Goal: Obtain resource: Download file/media

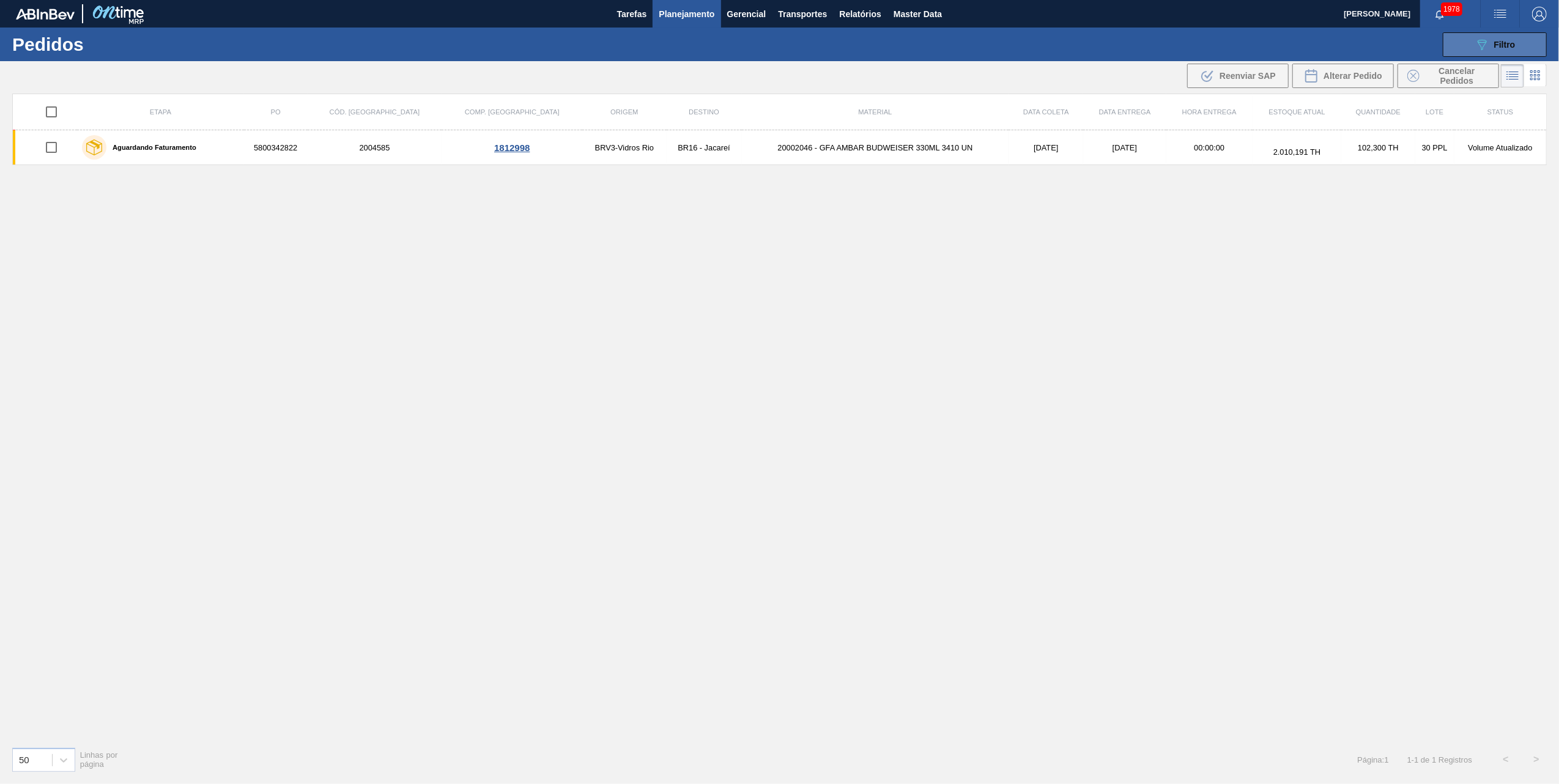
click at [1497, 55] on button "089F7B8B-B2A5-4AFE-B5C0-19BA573D28AC Filtro" at bounding box center [1496, 44] width 104 height 25
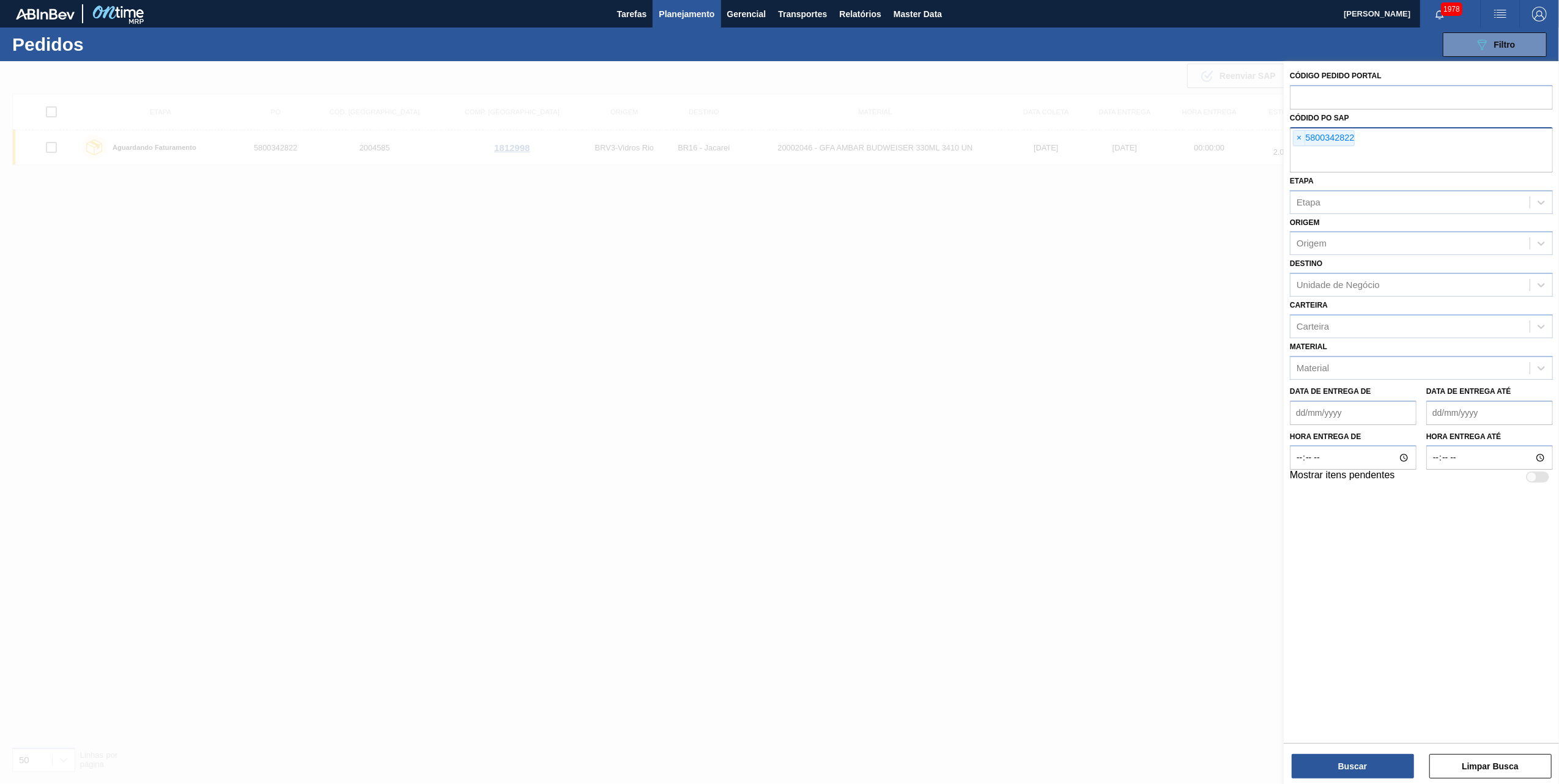
click at [1299, 150] on input "text" at bounding box center [1422, 161] width 263 height 23
click at [1299, 141] on span "×" at bounding box center [1300, 138] width 12 height 15
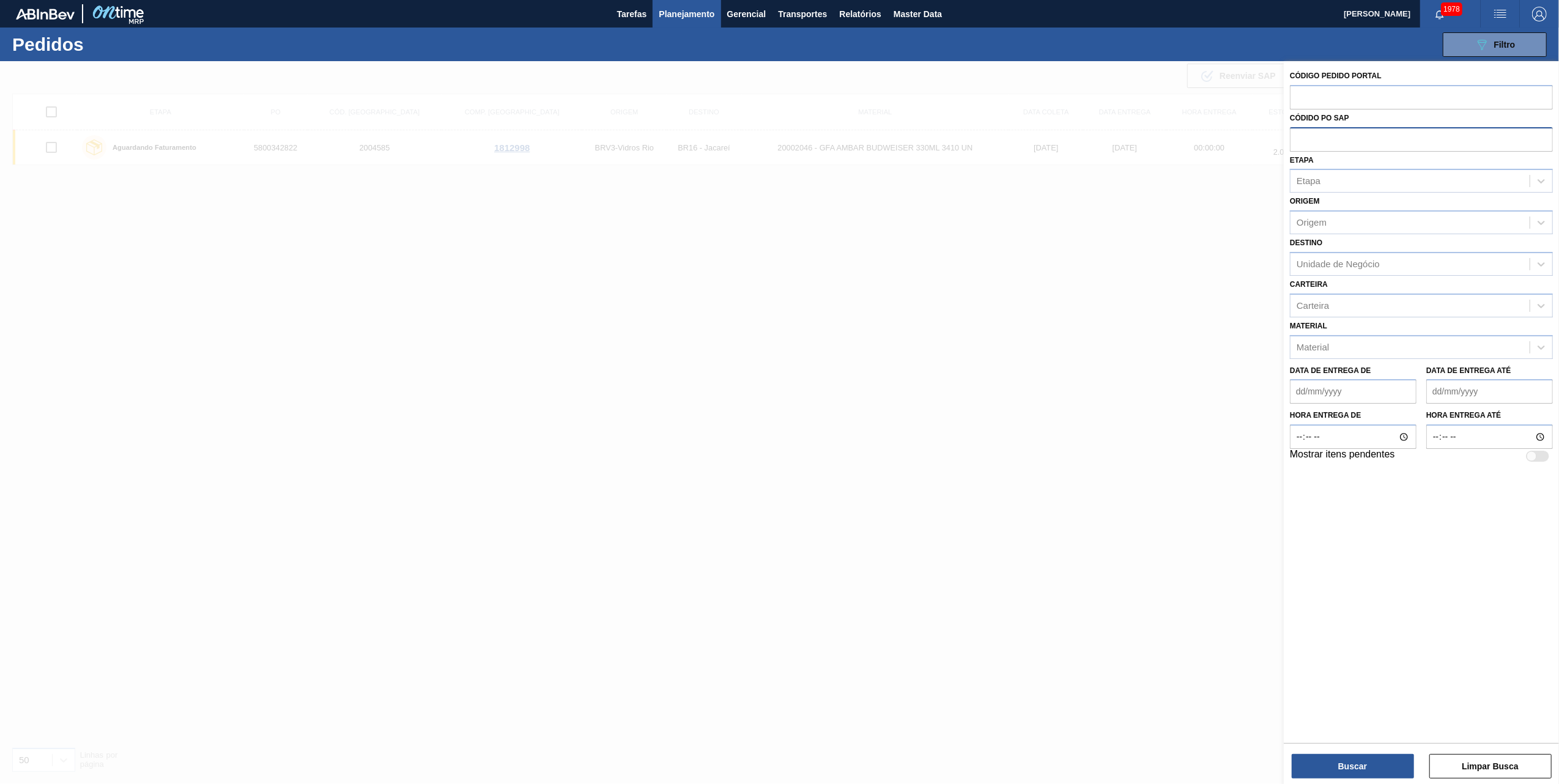
paste input "5800338269"
type input "5800338269"
click at [1346, 758] on button "Buscar" at bounding box center [1353, 766] width 122 height 25
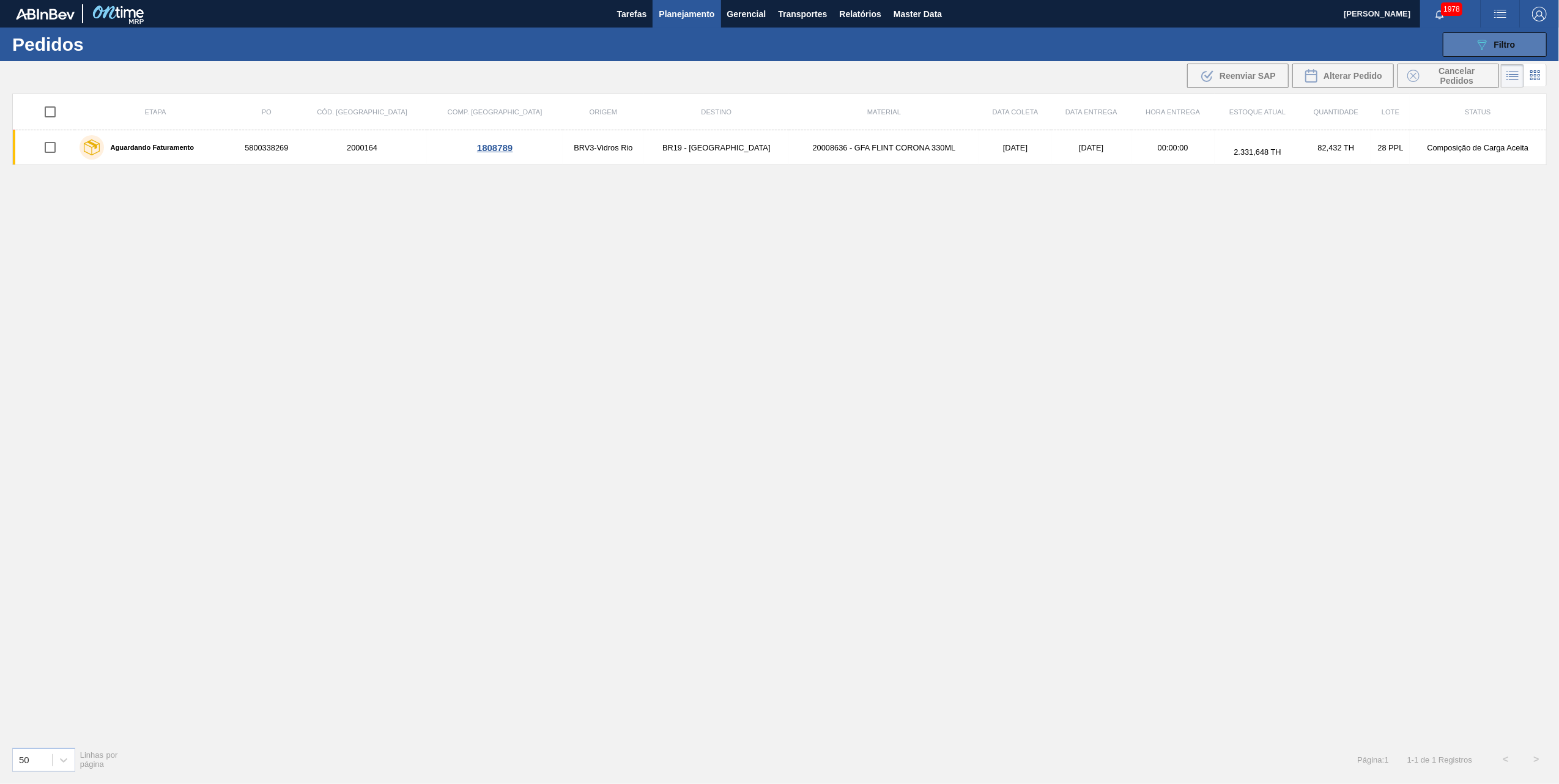
click at [1467, 39] on button "089F7B8B-B2A5-4AFE-B5C0-19BA573D28AC Filtro" at bounding box center [1496, 44] width 104 height 25
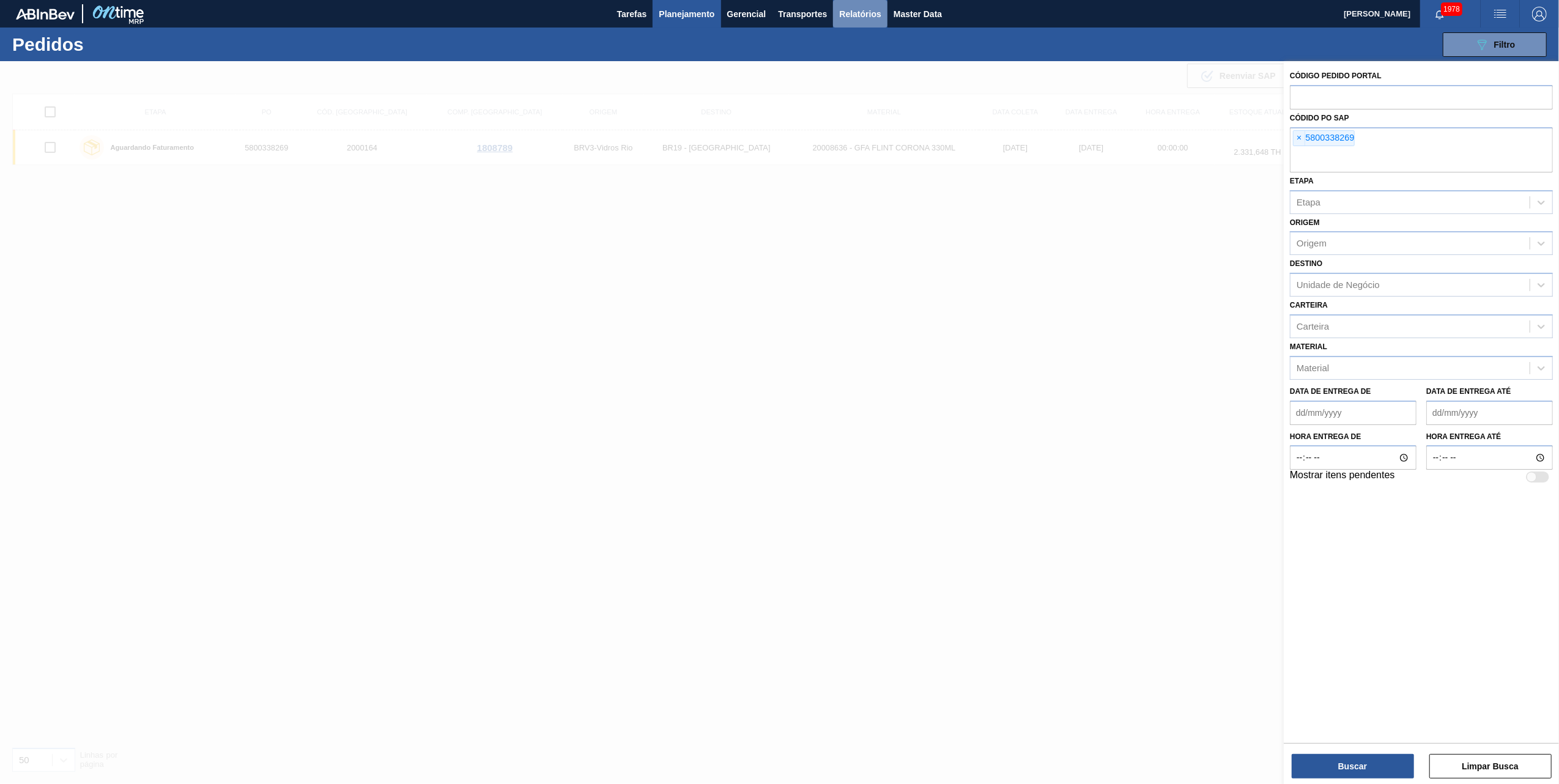
click at [871, 15] on span "Relatórios" at bounding box center [859, 14] width 42 height 15
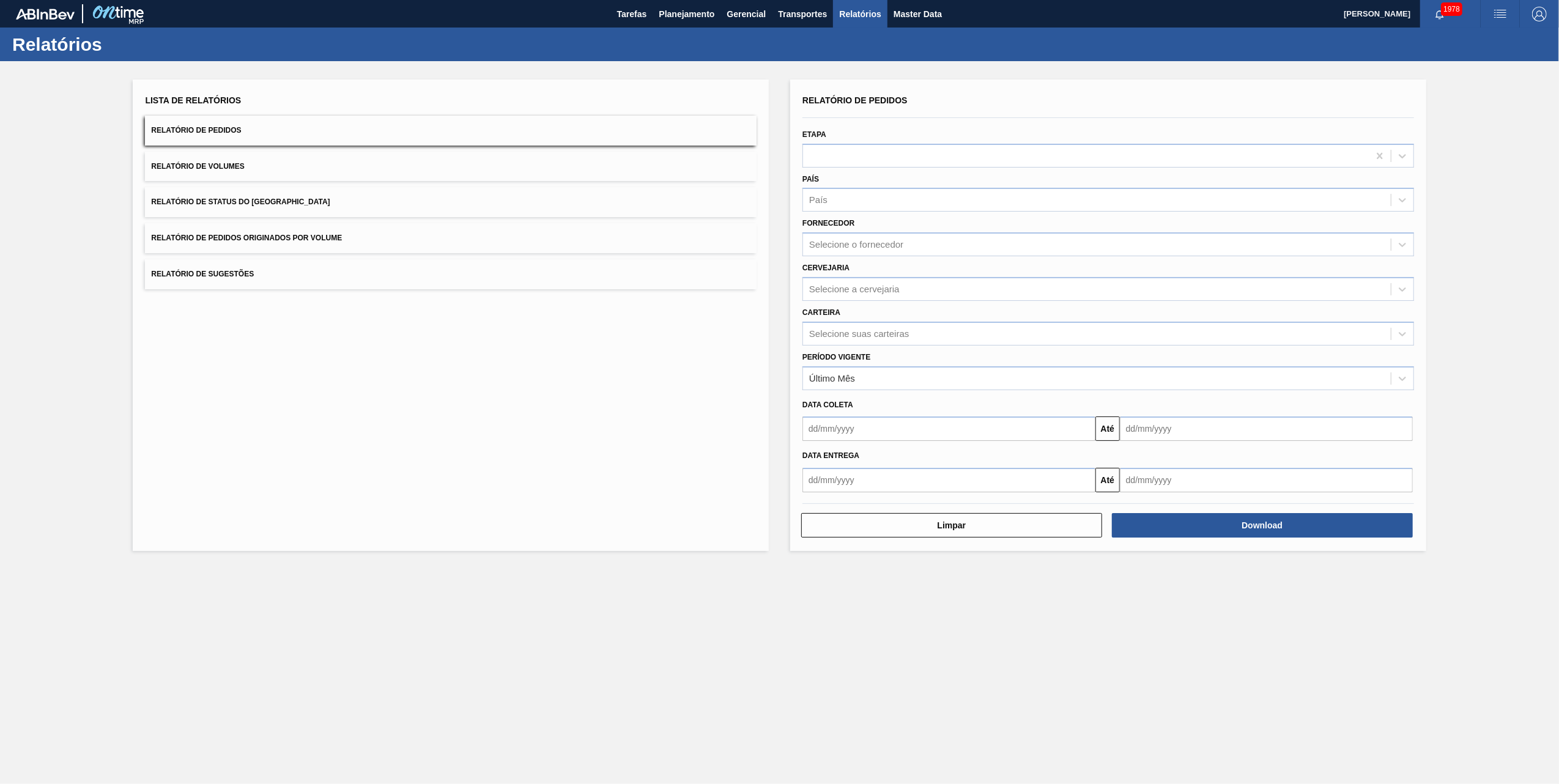
click at [309, 233] on button "Relatório de Pedidos Originados por Volume" at bounding box center [451, 238] width 611 height 30
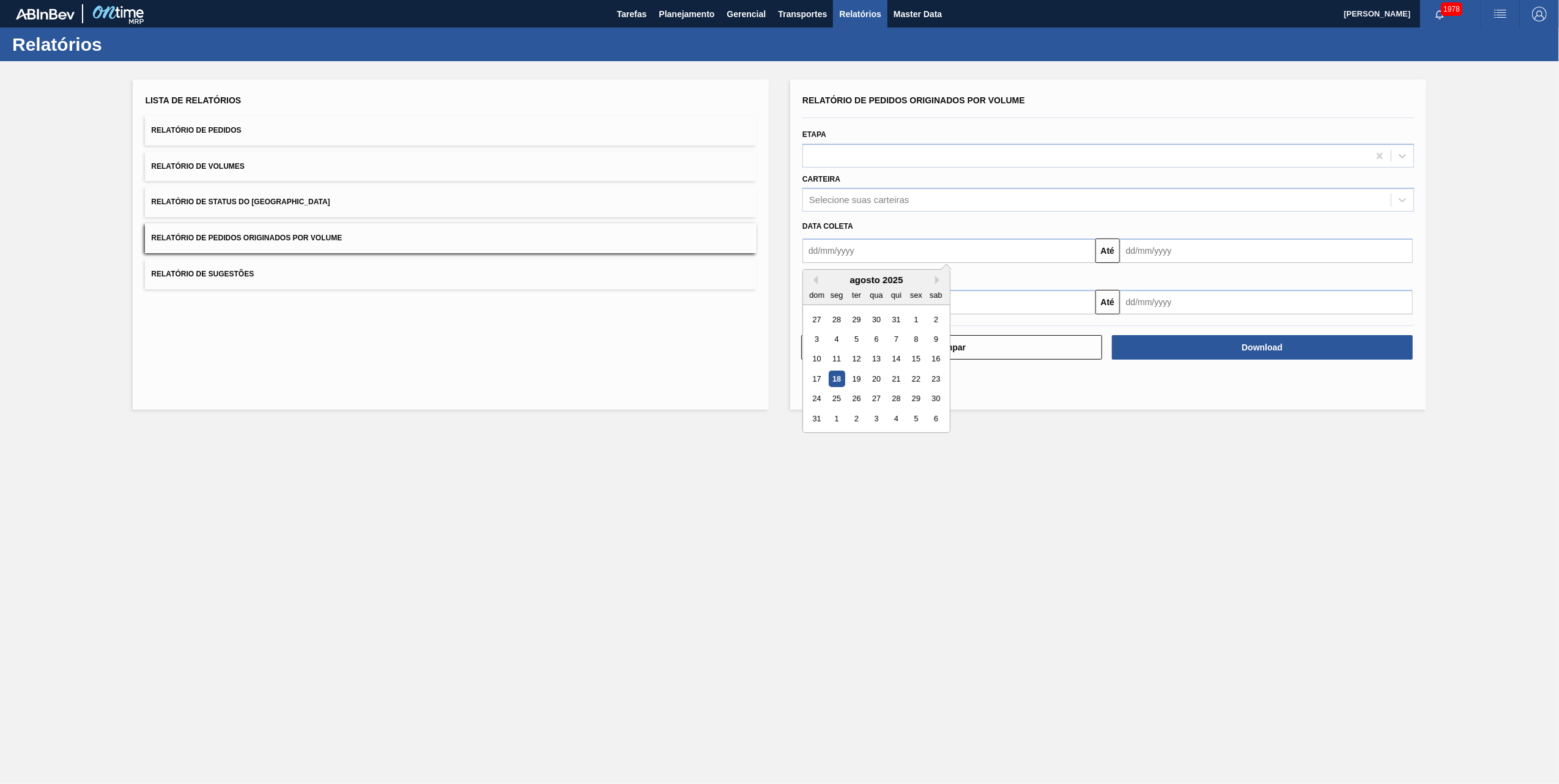
click at [875, 256] on input "text" at bounding box center [949, 251] width 293 height 25
click at [911, 321] on div "1" at bounding box center [916, 319] width 16 height 16
type input "[DATE]"
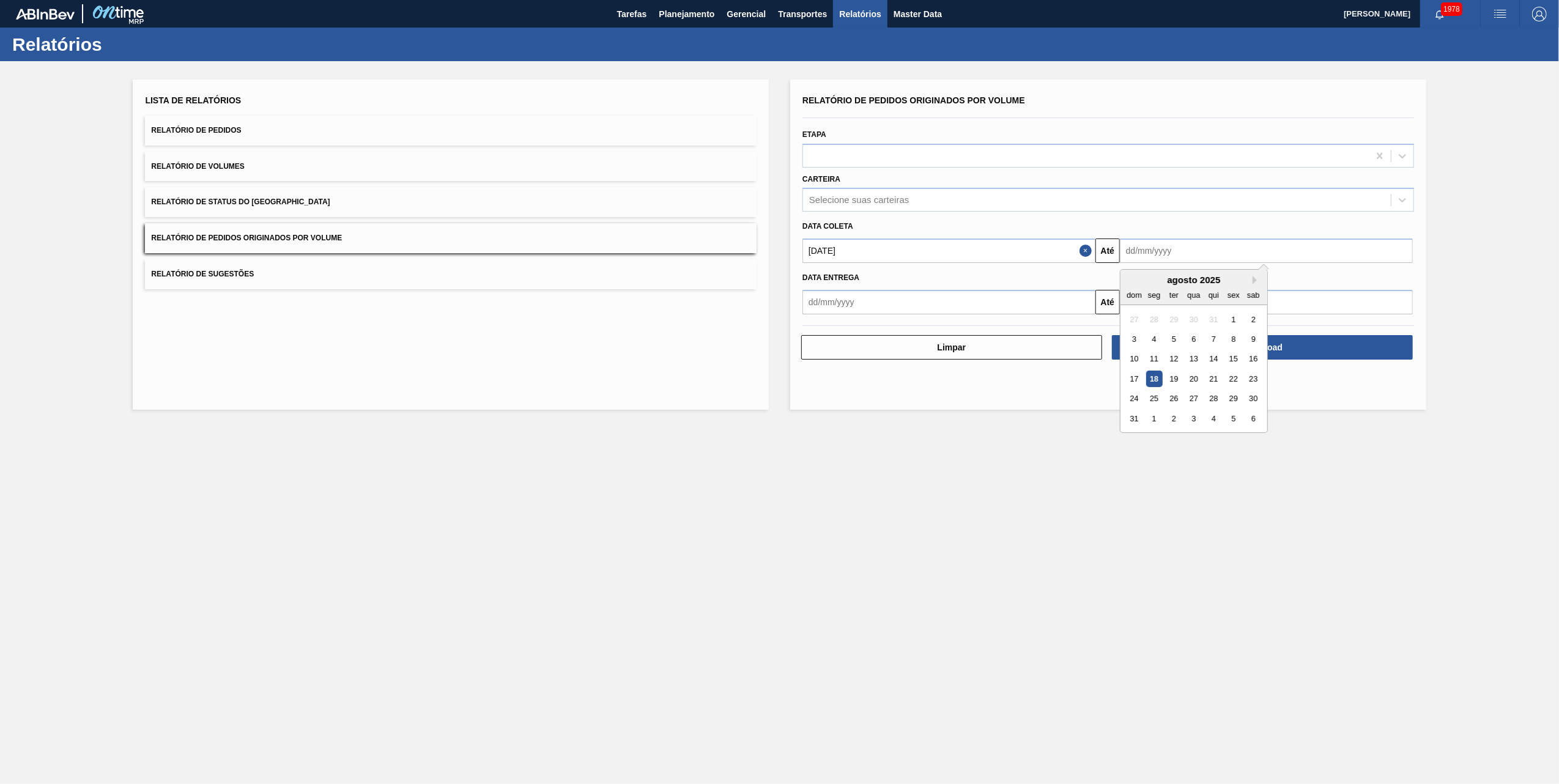
click at [1226, 251] on input "text" at bounding box center [1267, 251] width 293 height 25
click at [1168, 380] on div "19" at bounding box center [1174, 379] width 16 height 16
type input "[DATE]"
click at [848, 190] on div "Selecione suas carteiras" at bounding box center [1108, 200] width 611 height 24
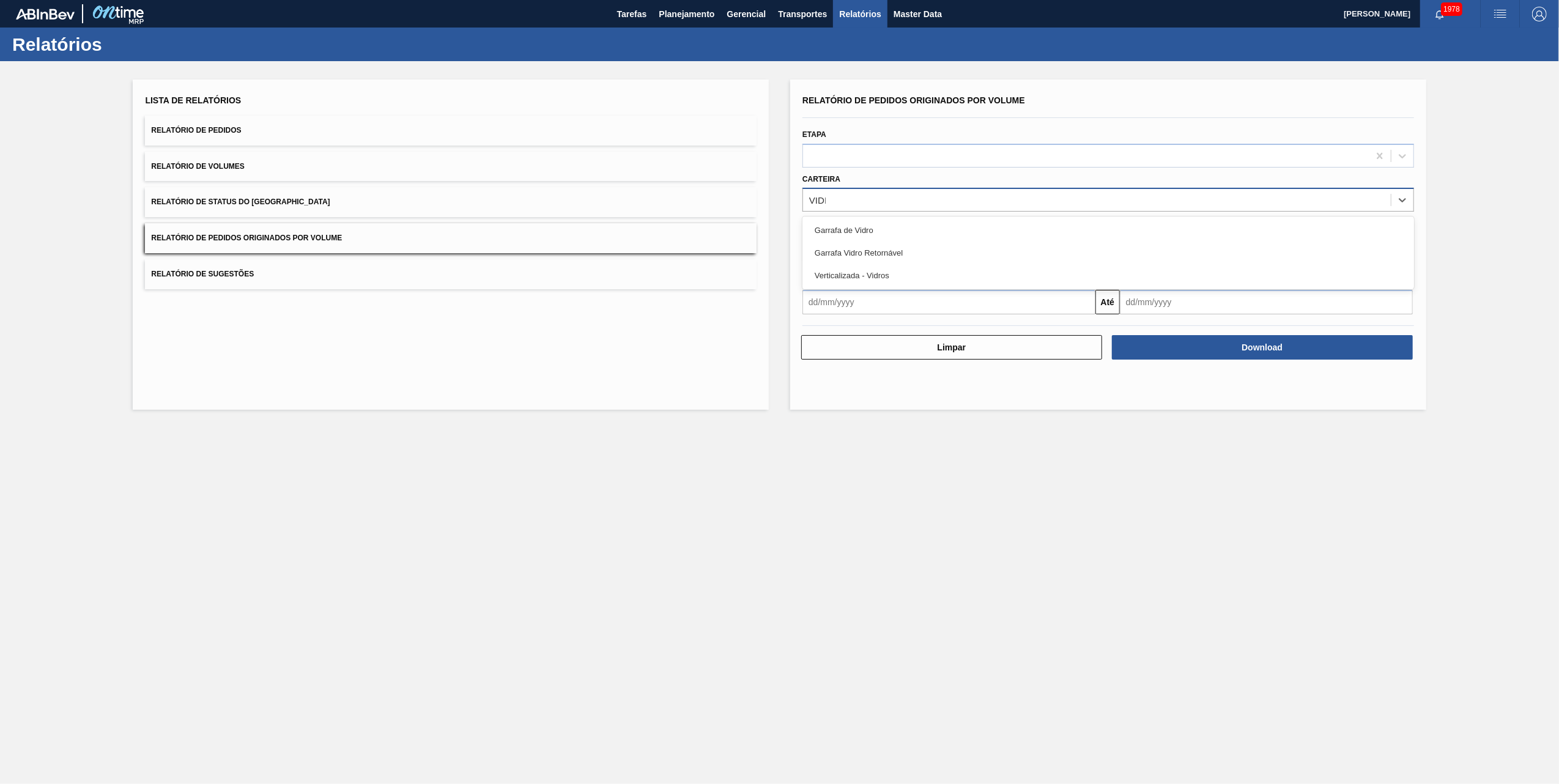
type input "VIDRO"
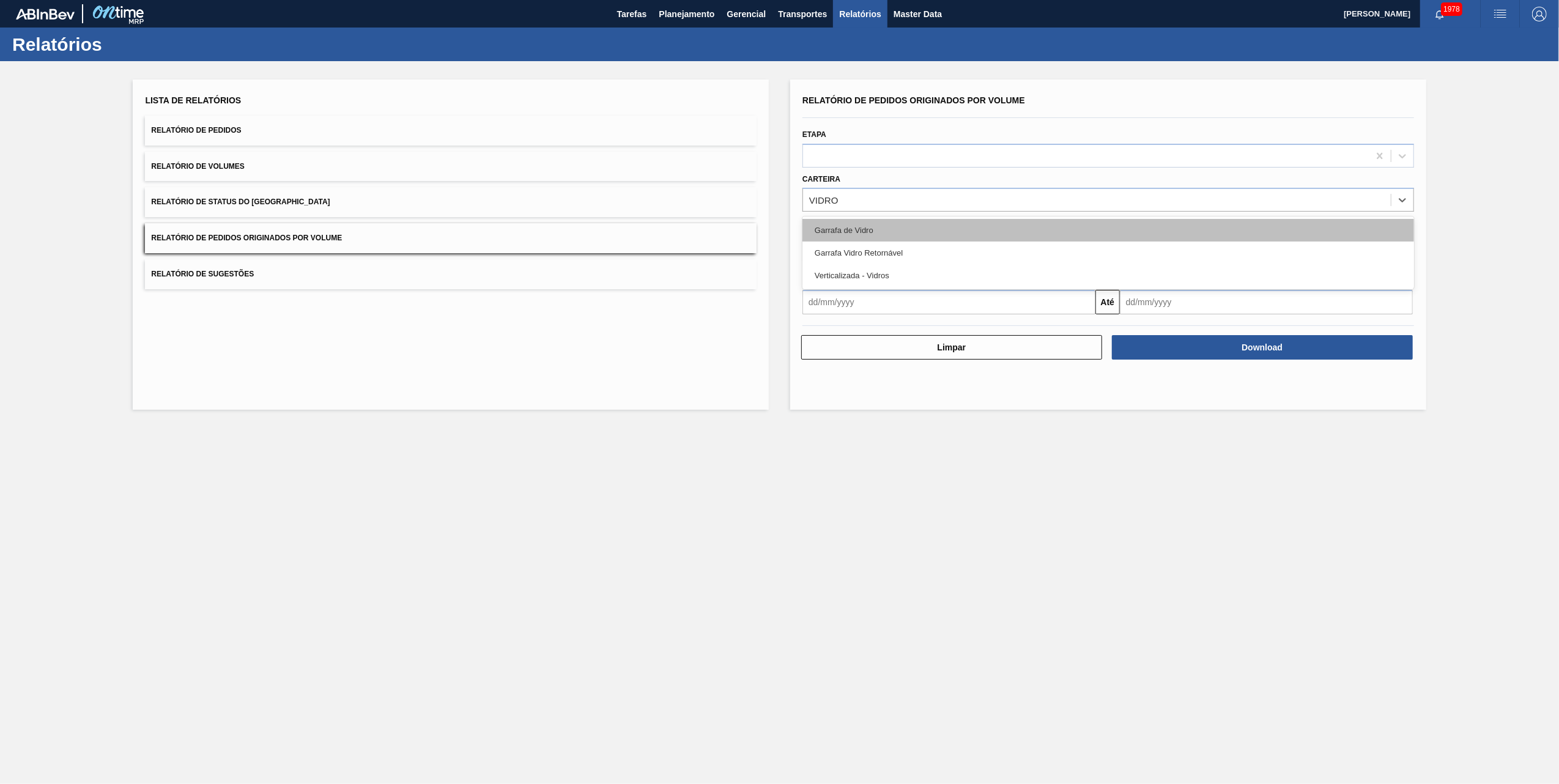
click at [859, 227] on div "Garrafa de Vidro" at bounding box center [1108, 230] width 611 height 22
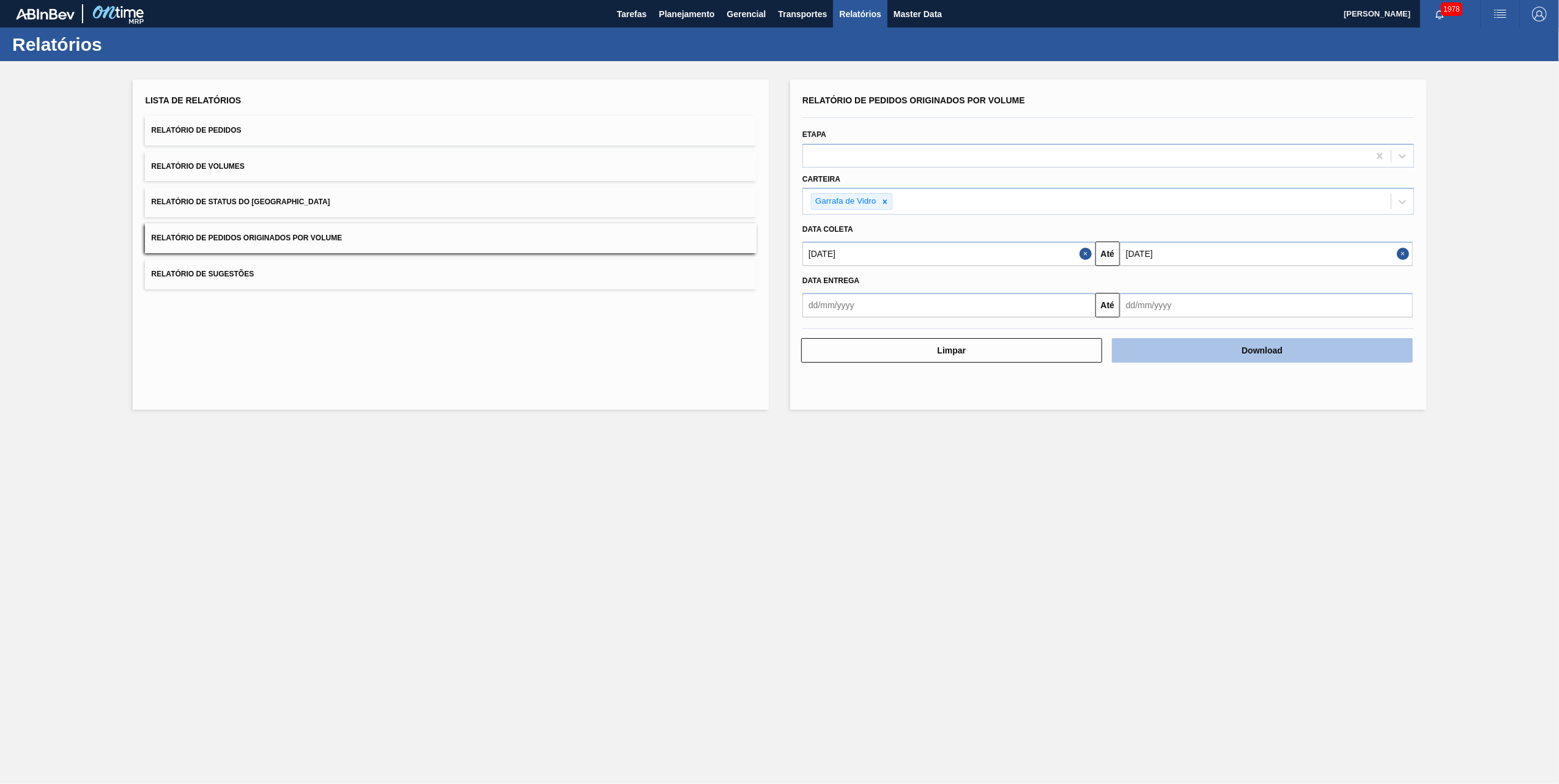
click at [1184, 343] on button "Download" at bounding box center [1263, 351] width 301 height 25
click at [698, 563] on main "Tarefas Planejamento Gerencial Transportes Relatórios Master Data [PERSON_NAME]…" at bounding box center [779, 392] width 1559 height 784
click at [694, 13] on span "Planejamento" at bounding box center [686, 14] width 56 height 15
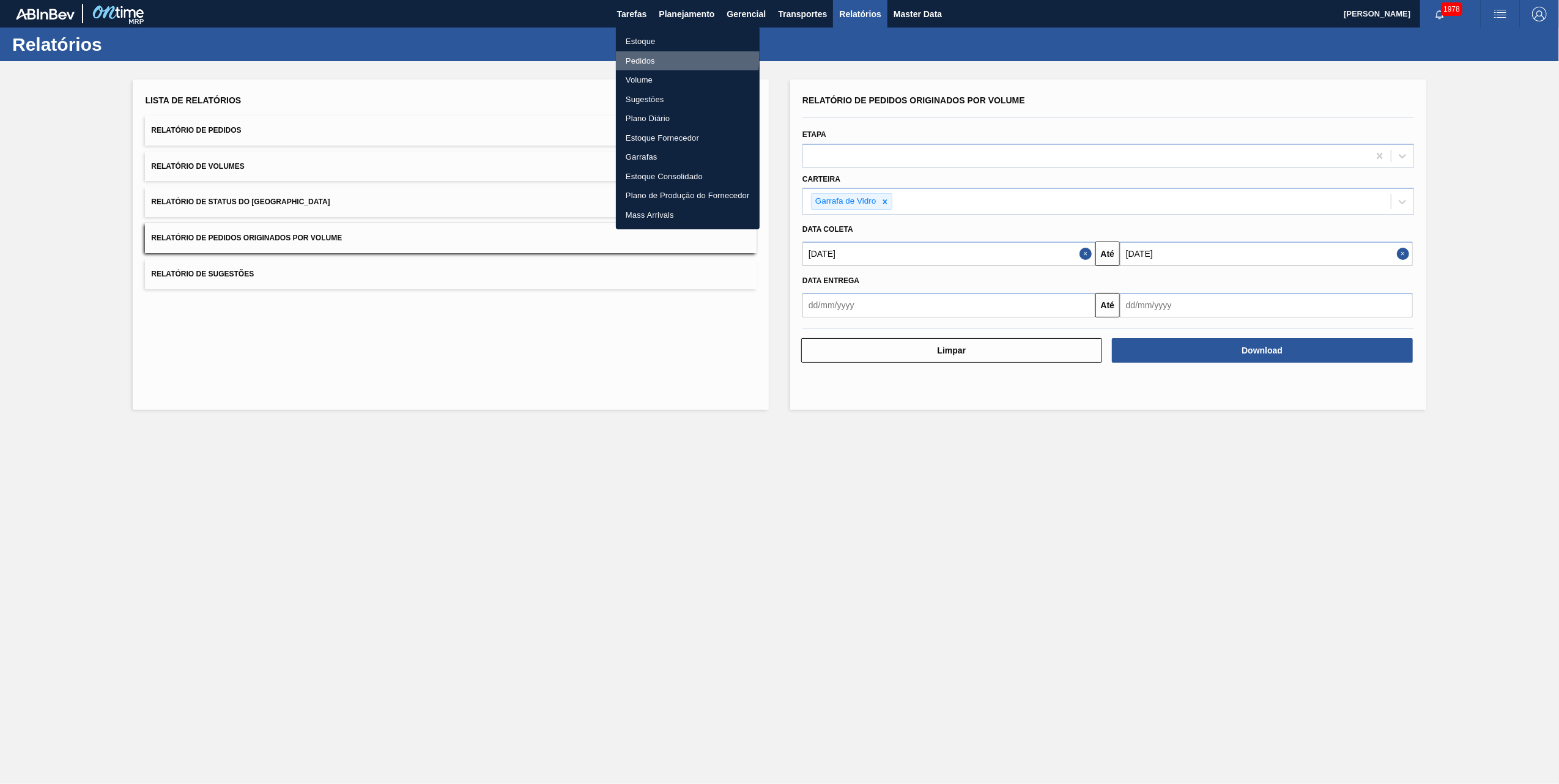
click at [646, 55] on li "Pedidos" at bounding box center [688, 61] width 144 height 20
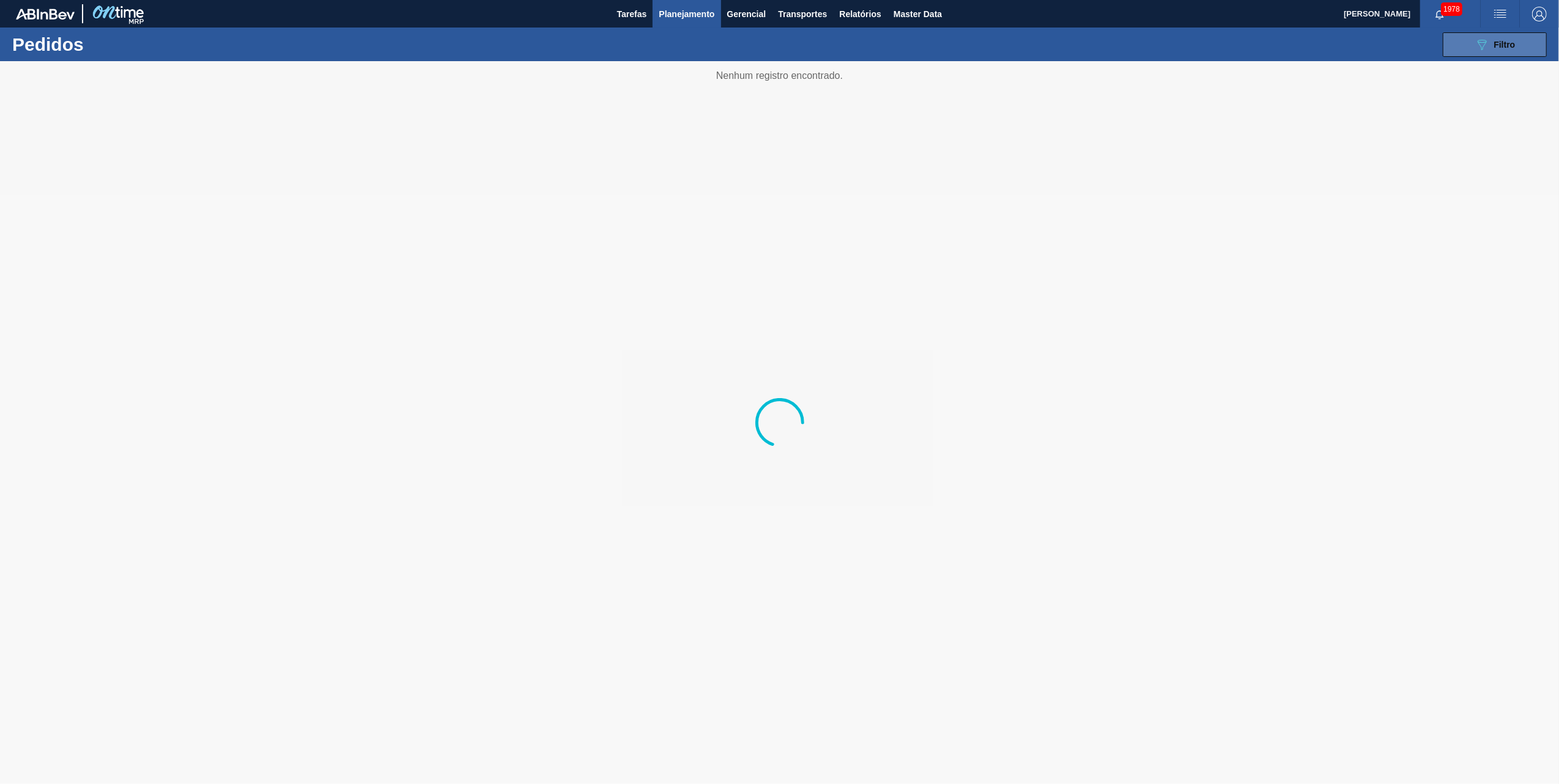
click at [1491, 52] on button "089F7B8B-B2A5-4AFE-B5C0-19BA573D28AC Filtro" at bounding box center [1496, 44] width 104 height 25
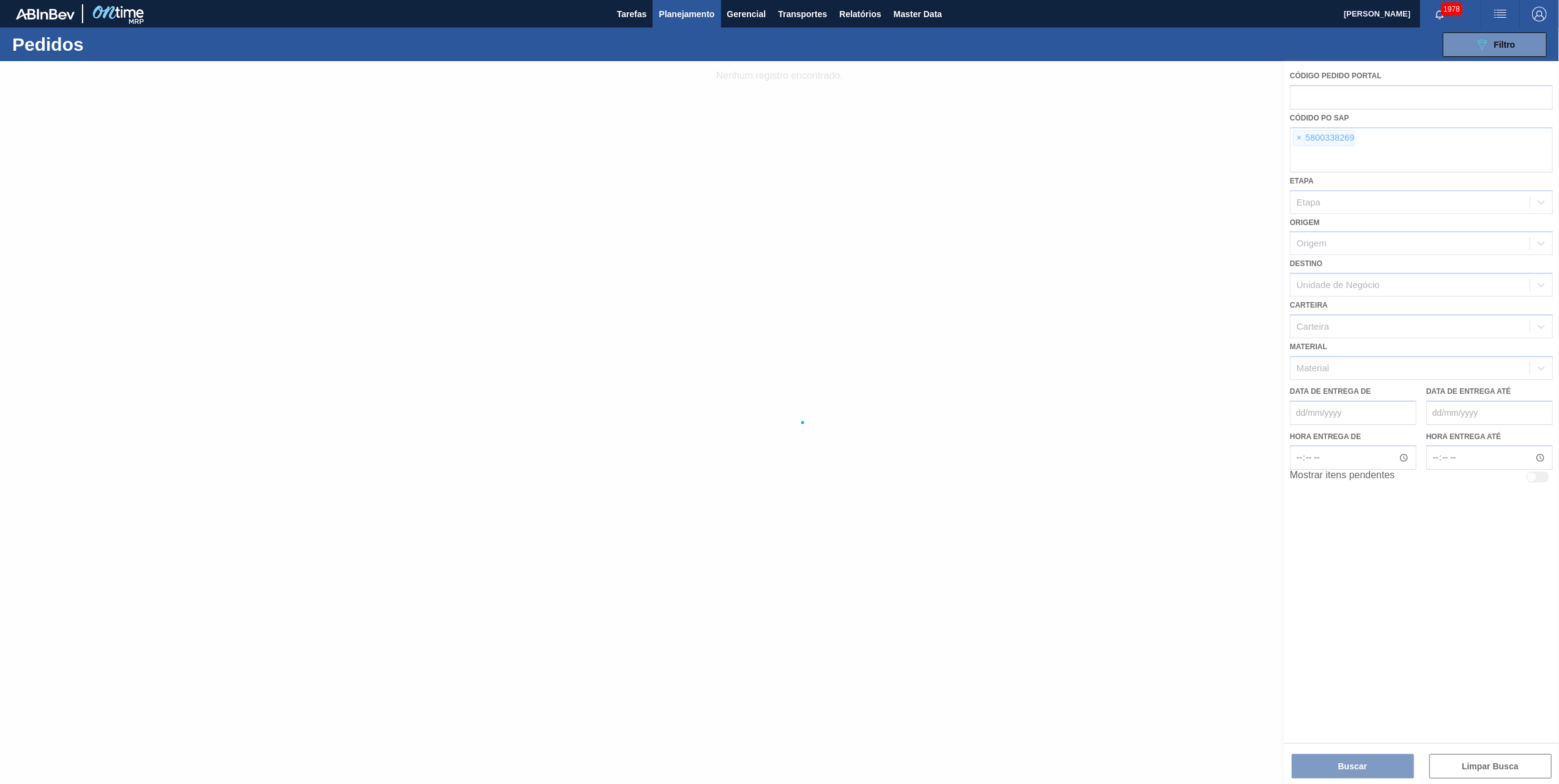
click at [1299, 136] on div at bounding box center [779, 423] width 1559 height 723
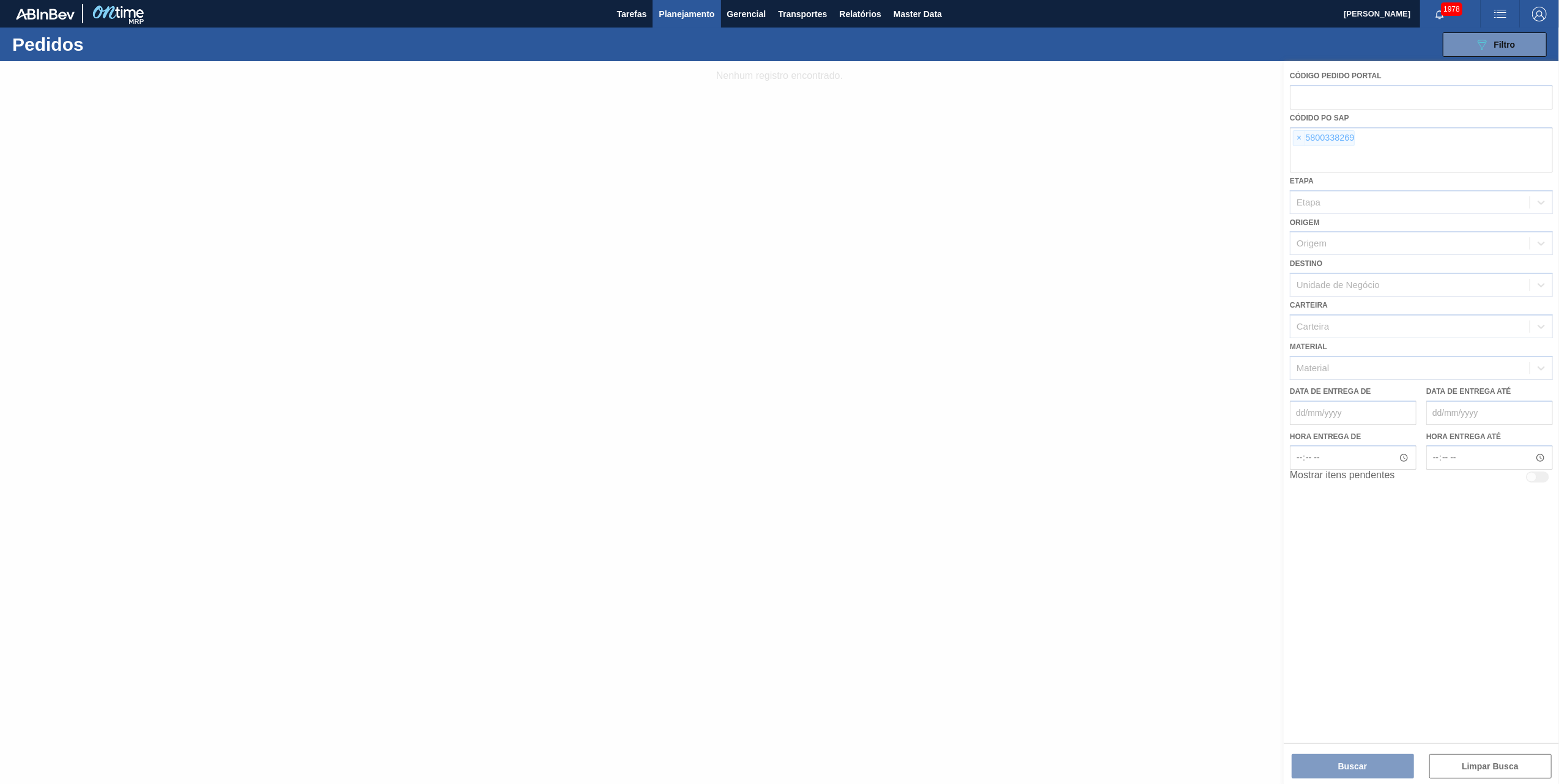
click at [1300, 136] on div at bounding box center [779, 423] width 1559 height 723
click at [1302, 136] on div at bounding box center [779, 423] width 1559 height 723
click at [1302, 136] on div at bounding box center [779, 423] width 1559 height 723
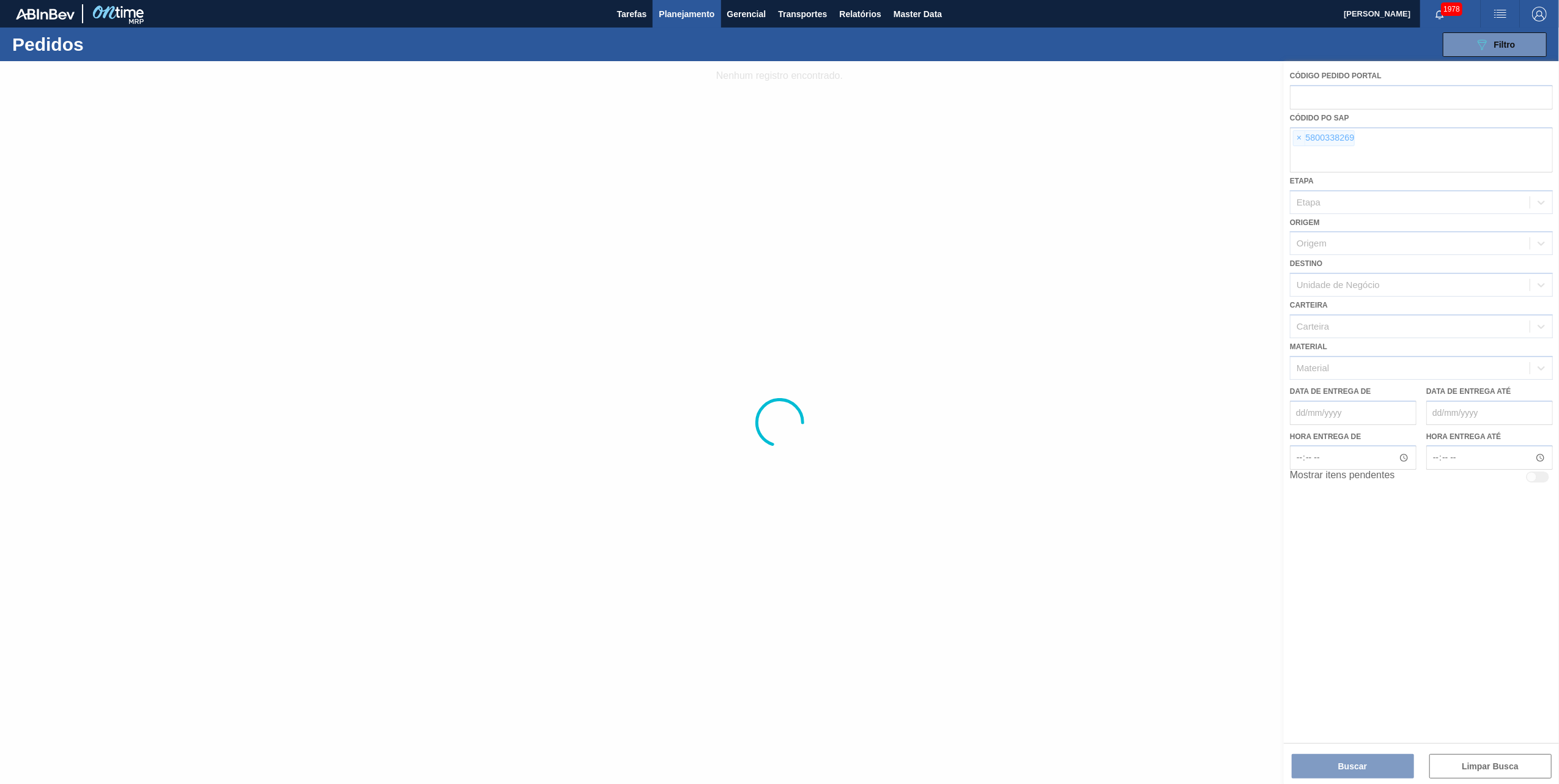
click at [1302, 136] on div at bounding box center [779, 423] width 1559 height 723
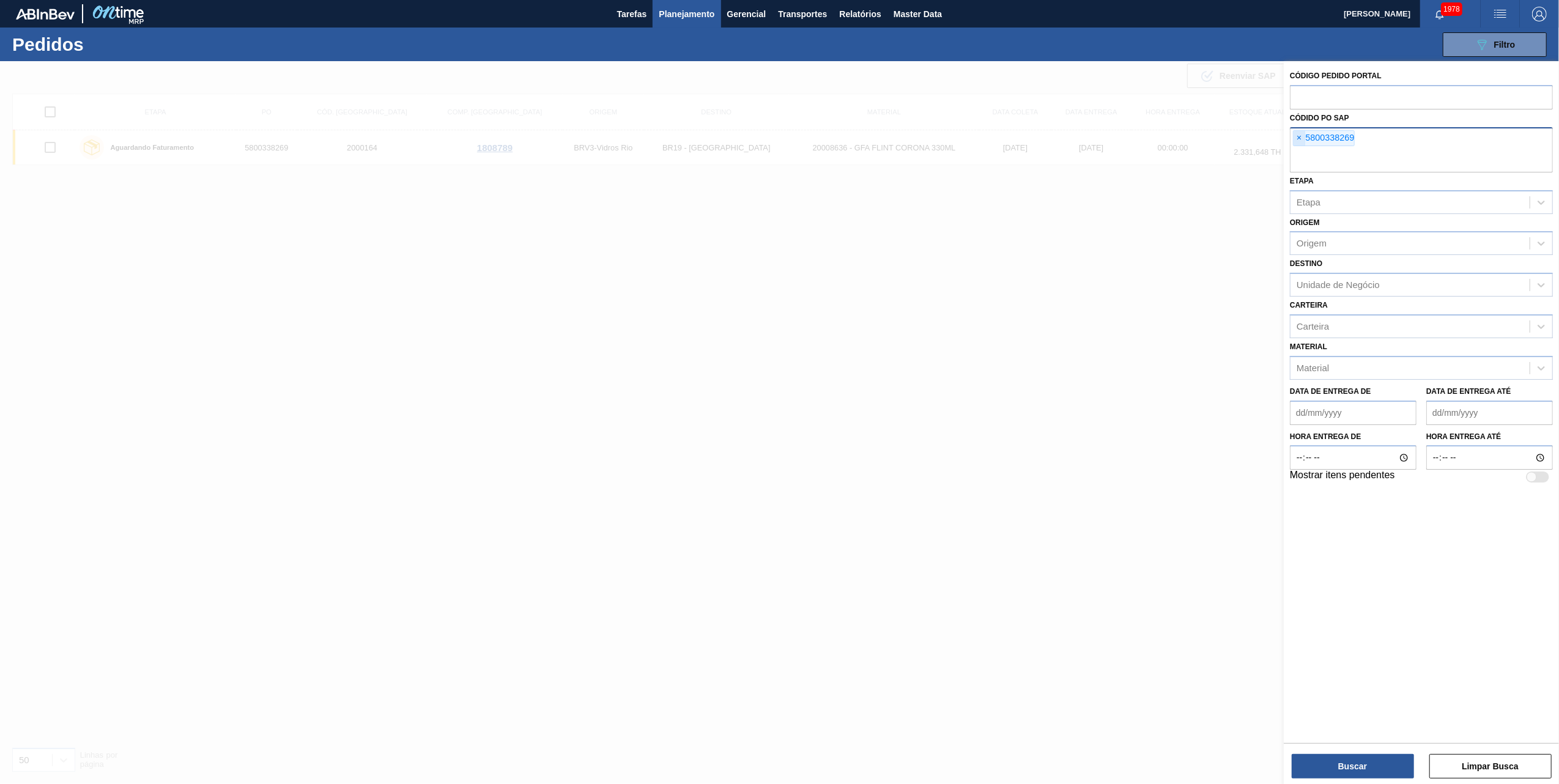
click at [1294, 139] on span "×" at bounding box center [1300, 138] width 12 height 15
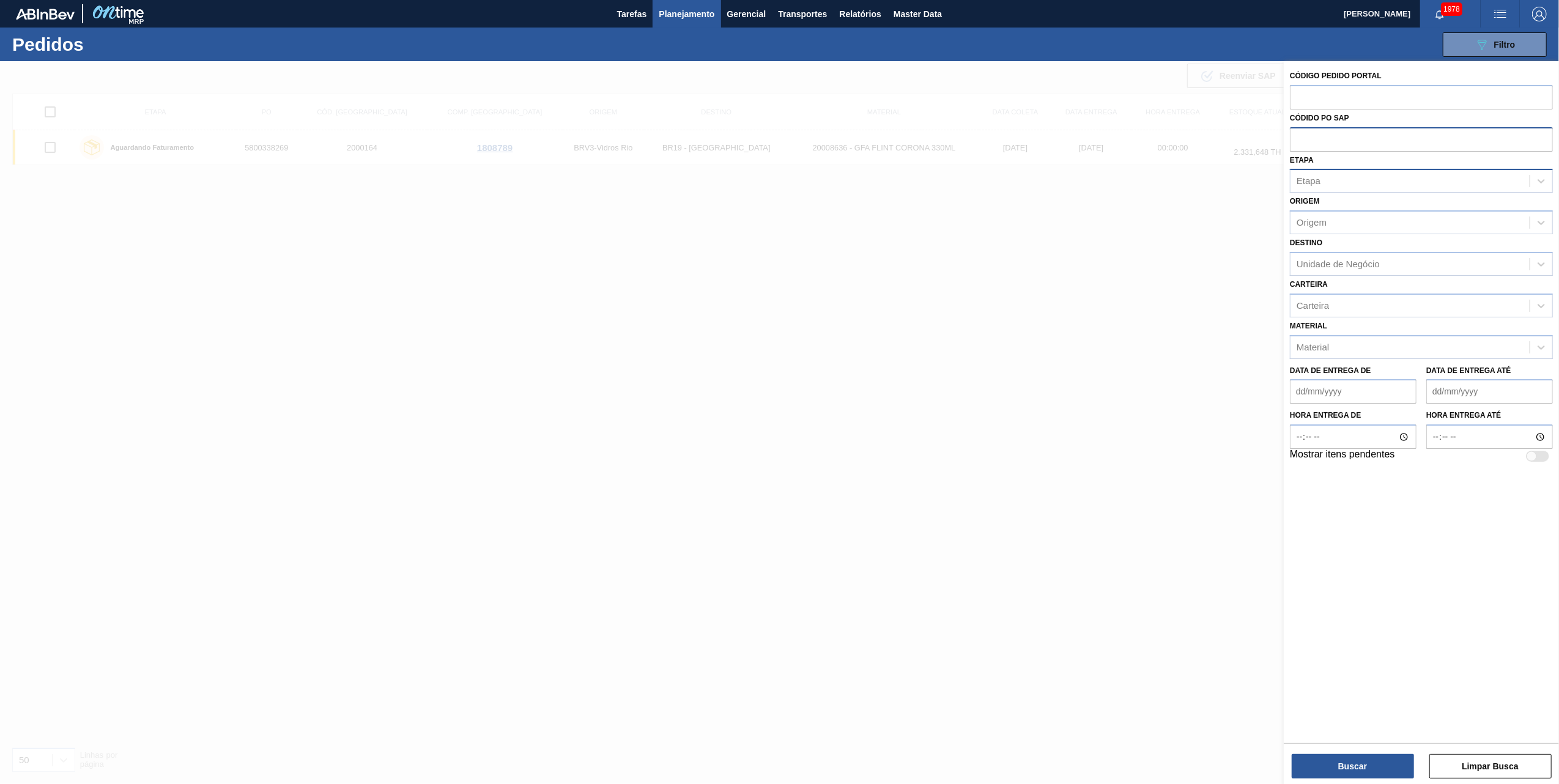
paste input "text"
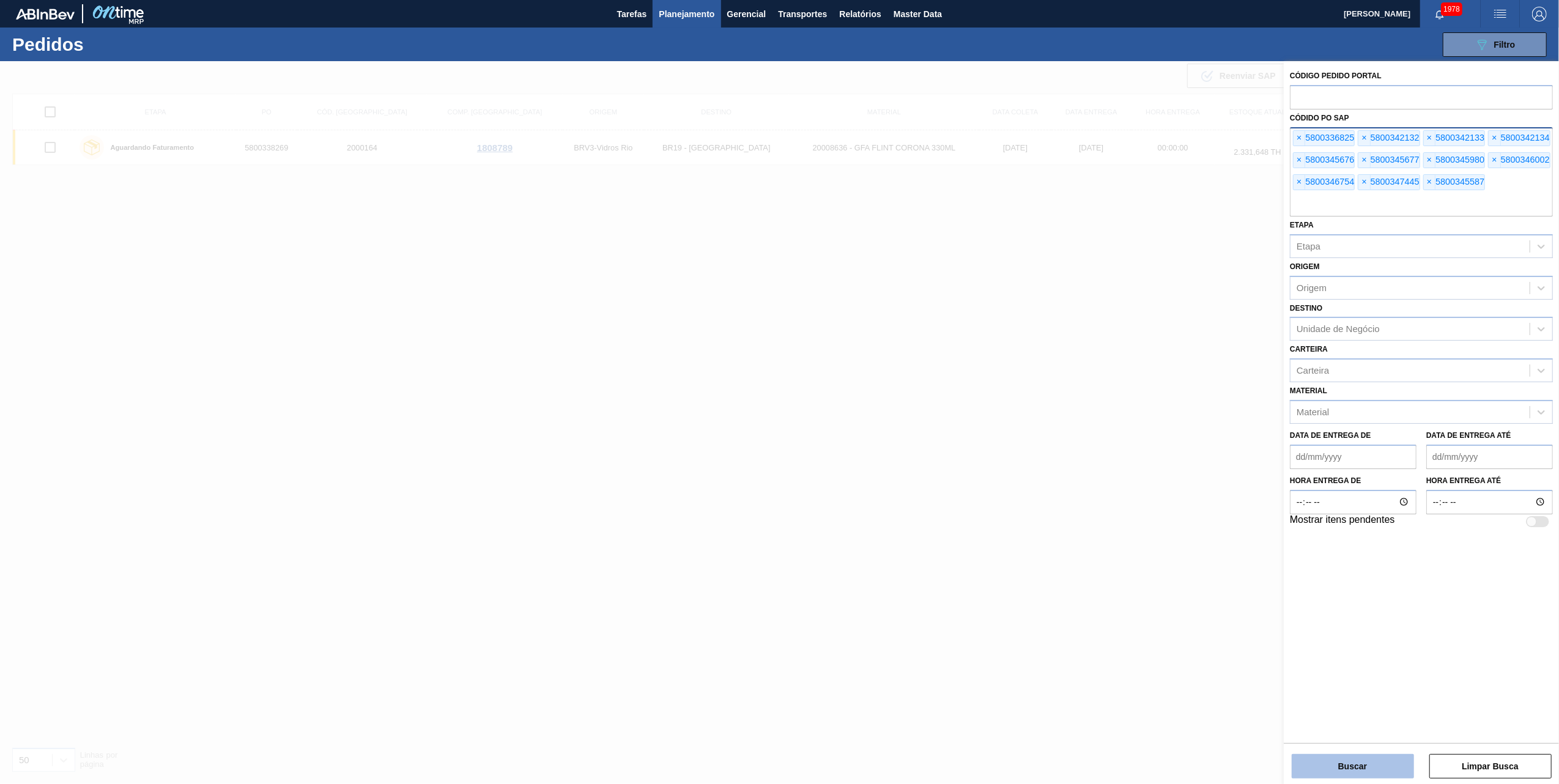
click at [1324, 762] on button "Buscar" at bounding box center [1353, 766] width 122 height 25
